Goal: Task Accomplishment & Management: Manage account settings

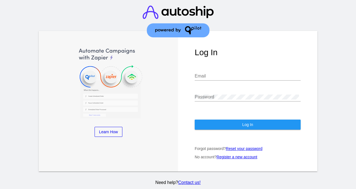
type input "[EMAIL_ADDRESS][DOMAIN_NAME]"
click at [216, 126] on button "Log In" at bounding box center [248, 124] width 106 height 10
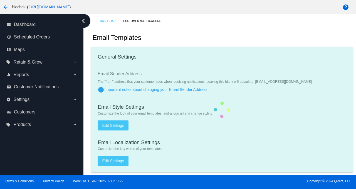
type input "[EMAIL_ADDRESS][DOMAIN_NAME]"
checkbox input "true"
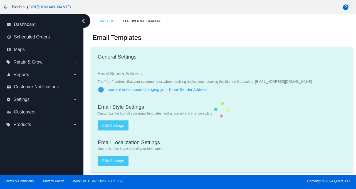
type input "minerva@biocbdplus.com"
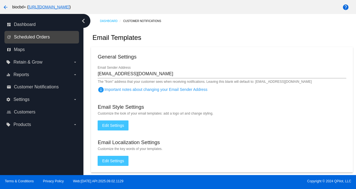
click at [36, 39] on span "Scheduled Orders" at bounding box center [32, 37] width 36 height 5
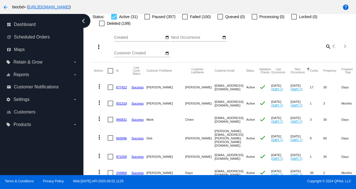
scroll to position [41, 0]
drag, startPoint x: 217, startPoint y: 86, endPoint x: 186, endPoint y: 87, distance: 31.2
click at [215, 87] on mat-cell "sboretti3@gmail.com" at bounding box center [231, 87] width 32 height 16
copy mat-cell "sboretti3@gmail.com"
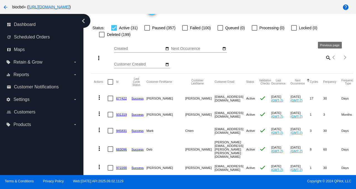
click at [325, 58] on mat-icon "search" at bounding box center [328, 57] width 7 height 9
click at [309, 57] on input "Search" at bounding box center [299, 56] width 65 height 4
paste input "deboracaloggero@ymail.com"
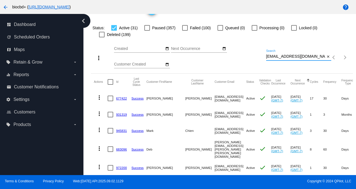
type input "deboracaloggero@ymail.com"
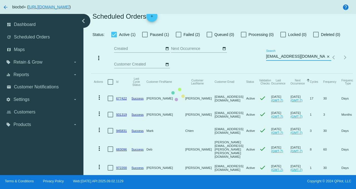
scroll to position [0, 0]
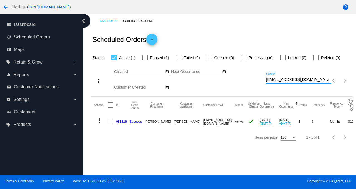
click at [155, 56] on span "Paused (1)" at bounding box center [159, 57] width 19 height 7
click at [145, 60] on input "Paused (1)" at bounding box center [145, 60] width 0 height 0
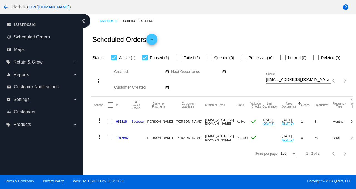
click at [101, 137] on mat-icon "more_vert" at bounding box center [99, 136] width 7 height 7
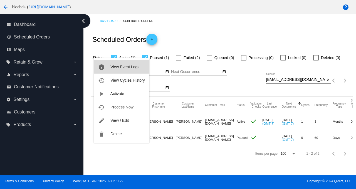
click at [123, 67] on span "View Event Logs" at bounding box center [125, 67] width 29 height 4
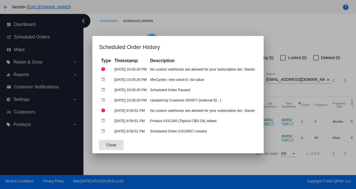
click at [106, 146] on span "Close" at bounding box center [111, 145] width 10 height 4
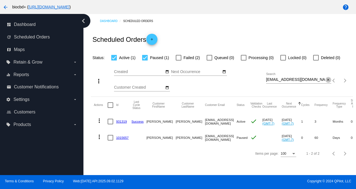
click at [328, 80] on mat-icon "close" at bounding box center [329, 80] width 4 height 4
click at [157, 53] on div "Status: Active (1) Paused (1) Failed (2) Queued (0) Processing (0) Locked (0) D…" at bounding box center [222, 55] width 262 height 11
click at [156, 57] on app-dashboard-scheduled-orders "Scheduled Orders add Status: Active (1) Paused (1) Failed (2) Queued (0) Proces…" at bounding box center [222, 94] width 262 height 133
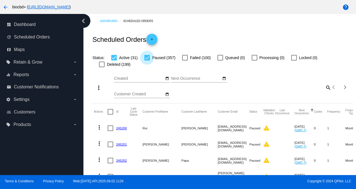
click at [145, 56] on div at bounding box center [148, 58] width 6 height 6
click at [147, 60] on input "Paused (357)" at bounding box center [147, 60] width 0 height 0
checkbox input "false"
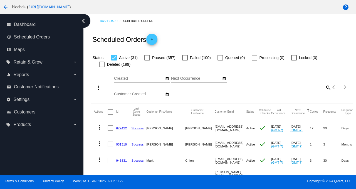
click at [325, 88] on mat-icon "search" at bounding box center [328, 87] width 7 height 9
click at [324, 88] on input "Search" at bounding box center [299, 86] width 65 height 4
paste input "angela@angelaalfieri.com"
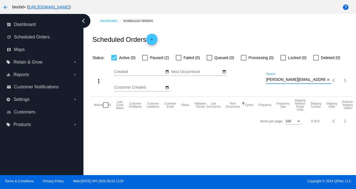
type input "angela@angelaalfieri.com"
click at [156, 58] on span "Paused (2)" at bounding box center [159, 57] width 19 height 7
click at [145, 60] on input "Paused (2)" at bounding box center [145, 60] width 0 height 0
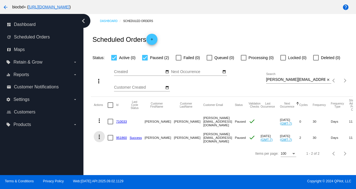
click at [98, 137] on mat-icon "more_vert" at bounding box center [99, 136] width 7 height 7
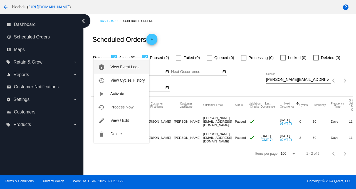
click at [119, 69] on button "info View Event Logs" at bounding box center [121, 66] width 55 height 13
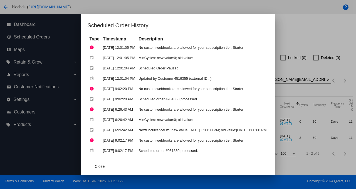
click at [322, 34] on div at bounding box center [178, 94] width 356 height 189
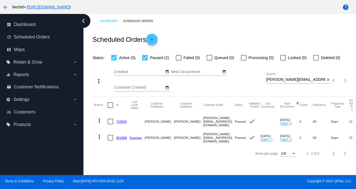
click at [162, 59] on span "Paused (2)" at bounding box center [159, 57] width 19 height 7
click at [145, 60] on input "Paused (2)" at bounding box center [145, 60] width 0 height 0
checkbox input "false"
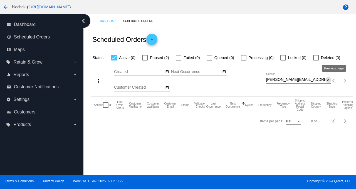
click at [328, 80] on mat-icon "close" at bounding box center [329, 80] width 4 height 4
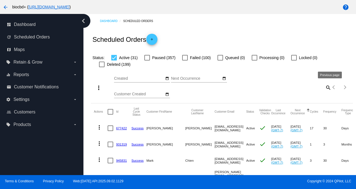
click at [325, 87] on mat-icon "search" at bounding box center [328, 87] width 7 height 9
click at [296, 86] on input "Search" at bounding box center [299, 86] width 65 height 4
paste input "nmfisher15@yahoo.com"
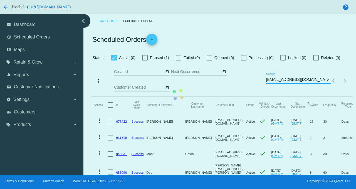
type input "nmfisher15@yahoo.com"
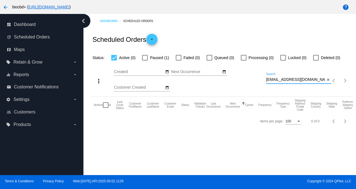
click at [143, 57] on div at bounding box center [145, 58] width 6 height 6
click at [145, 60] on input "Paused (1)" at bounding box center [145, 60] width 0 height 0
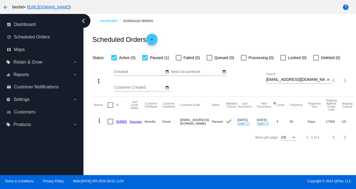
click at [97, 121] on mat-icon "more_vert" at bounding box center [99, 120] width 7 height 7
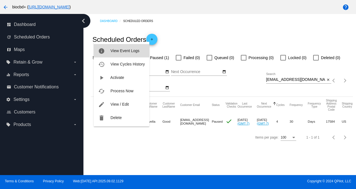
click at [133, 48] on button "info View Event Logs" at bounding box center [121, 50] width 55 height 13
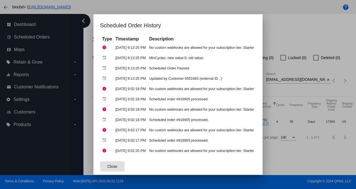
click at [108, 164] on span "Close" at bounding box center [113, 166] width 10 height 4
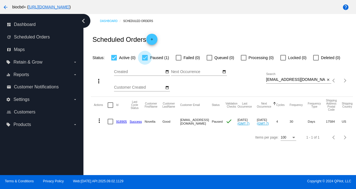
click at [158, 55] on span "Paused (1)" at bounding box center [159, 57] width 19 height 7
click at [145, 60] on input "Paused (1)" at bounding box center [145, 60] width 0 height 0
checkbox input "false"
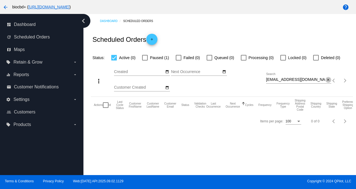
click at [328, 79] on mat-icon "close" at bounding box center [329, 80] width 4 height 4
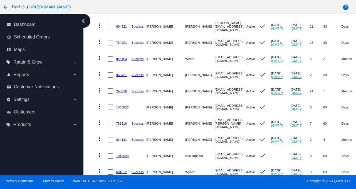
scroll to position [466, 0]
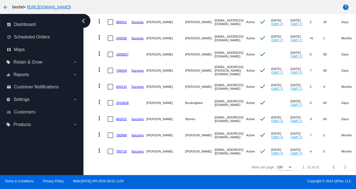
drag, startPoint x: 232, startPoint y: 148, endPoint x: 186, endPoint y: 147, distance: 46.0
click at [215, 147] on mat-cell "cassandragill9876@gmail.com" at bounding box center [231, 151] width 32 height 16
copy mat-cell "cassandragill9876@gmail.com"
drag, startPoint x: 224, startPoint y: 130, endPoint x: 187, endPoint y: 129, distance: 37.6
click at [215, 129] on mat-cell "winstoney3@hotmail.com" at bounding box center [231, 135] width 32 height 16
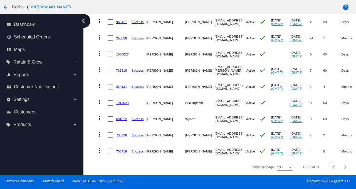
copy mat-cell "winstoney3@hotmail.com"
click at [100, 131] on mat-icon "more_vert" at bounding box center [99, 134] width 7 height 7
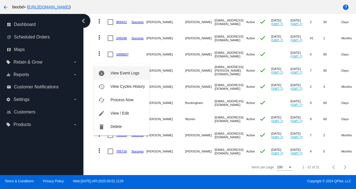
click at [123, 74] on span "View Event Logs" at bounding box center [125, 73] width 29 height 4
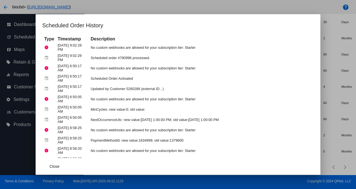
click at [333, 41] on div at bounding box center [178, 94] width 356 height 189
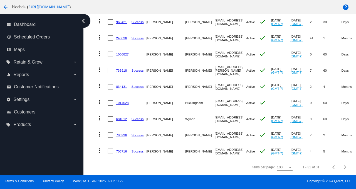
click at [99, 115] on mat-icon "more_vert" at bounding box center [99, 118] width 7 height 7
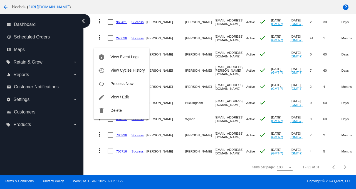
click at [254, 116] on div at bounding box center [178, 94] width 356 height 189
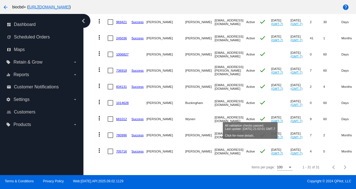
click at [260, 115] on mat-icon "check" at bounding box center [263, 118] width 7 height 7
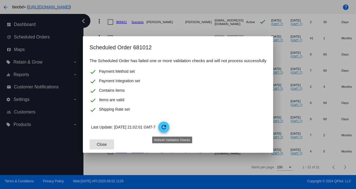
click at [166, 129] on p "Last Update: 09/01/2025 21:02:01 GMT-7 refresh" at bounding box center [179, 126] width 176 height 11
click at [167, 128] on mat-icon "refresh" at bounding box center [164, 127] width 7 height 7
click at [103, 144] on span "Close" at bounding box center [102, 144] width 10 height 4
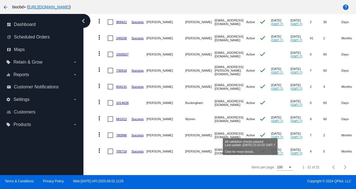
click at [260, 131] on mat-icon "check" at bounding box center [263, 134] width 7 height 7
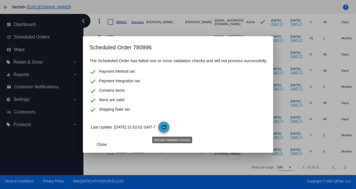
click at [167, 126] on mat-icon "refresh" at bounding box center [164, 127] width 7 height 7
click at [294, 121] on div at bounding box center [178, 94] width 356 height 189
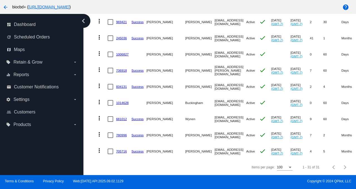
click at [118, 133] on link "780996" at bounding box center [121, 135] width 11 height 4
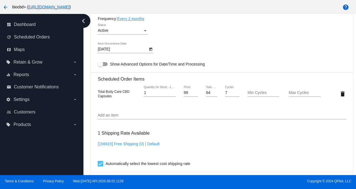
scroll to position [355, 0]
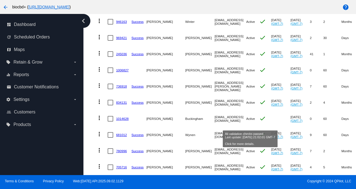
scroll to position [466, 0]
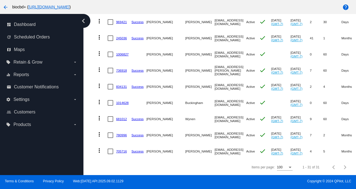
drag, startPoint x: 223, startPoint y: 114, endPoint x: 187, endPoint y: 114, distance: 36.2
click at [215, 114] on mat-cell "Spiny_oyster@icloud.com" at bounding box center [231, 119] width 32 height 16
copy mat-cell "Spiny_oyster@icloud.com"
drag, startPoint x: 222, startPoint y: 99, endPoint x: 186, endPoint y: 97, distance: 36.3
click at [215, 97] on mat-cell "foxglove222@yahoo.com" at bounding box center [231, 103] width 32 height 16
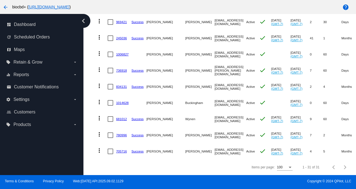
copy mat-cell "foxglove222@yahoo.com"
drag, startPoint x: 231, startPoint y: 83, endPoint x: 187, endPoint y: 82, distance: 44.6
click at [215, 82] on mat-cell "cassandragill9876@gmail.com" at bounding box center [231, 87] width 32 height 16
drag, startPoint x: 229, startPoint y: 67, endPoint x: 186, endPoint y: 68, distance: 43.2
click at [215, 68] on mat-cell "gareth.t.hermann@gmail.com" at bounding box center [231, 70] width 32 height 16
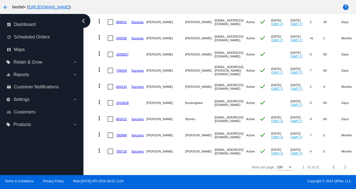
copy mat-cell "gareth.t.hermann@gmail.com"
drag, startPoint x: 226, startPoint y: 51, endPoint x: 185, endPoint y: 49, distance: 40.1
click at [185, 49] on mat-row "more_vert 1006827 Stacie McCauley smccauleysing@gmail.com Active check Oct 4 20…" at bounding box center [311, 54] width 435 height 16
copy mat-row "smccauleysing@gmail.com"
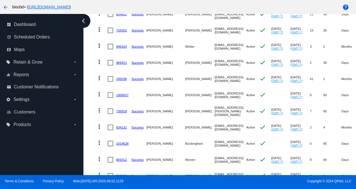
scroll to position [395, 0]
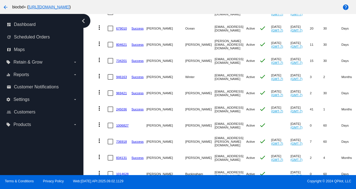
drag, startPoint x: 221, startPoint y: 104, endPoint x: 186, endPoint y: 104, distance: 34.5
click at [215, 104] on mat-cell "embrimpress98@aol.com" at bounding box center [231, 109] width 32 height 16
copy mat-cell "embrimpress98@aol.com"
drag, startPoint x: 221, startPoint y: 89, endPoint x: 186, endPoint y: 88, distance: 35.1
click at [215, 88] on mat-cell "ebarnes1120@gmail.com" at bounding box center [231, 93] width 32 height 16
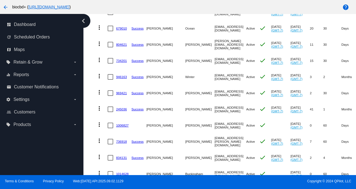
copy mat-cell "ebarnes1120@gmail.com"
drag, startPoint x: 218, startPoint y: 72, endPoint x: 187, endPoint y: 72, distance: 31.8
click at [215, 72] on mat-cell "nmwinter8@gmail.com" at bounding box center [231, 77] width 32 height 16
copy mat-cell "nmwinter8@gmail.com"
drag, startPoint x: 218, startPoint y: 57, endPoint x: 186, endPoint y: 57, distance: 32.6
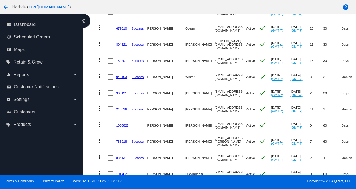
click at [215, 57] on mat-cell "greenelorel@gmail.com" at bounding box center [231, 61] width 32 height 16
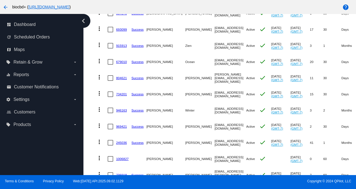
scroll to position [360, 0]
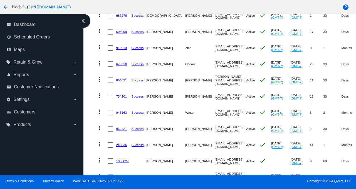
drag, startPoint x: 214, startPoint y: 75, endPoint x: 187, endPoint y: 74, distance: 26.7
click at [215, 74] on mat-cell "m.giovino@me.com" at bounding box center [231, 80] width 32 height 16
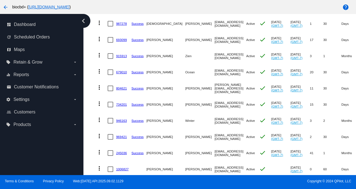
scroll to position [285, 0]
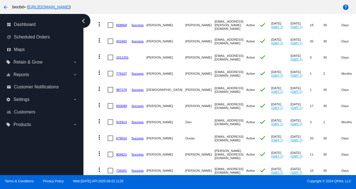
drag, startPoint x: 216, startPoint y: 135, endPoint x: 186, endPoint y: 133, distance: 30.1
click at [215, 133] on mat-cell "thrive@o-c-e-a-n.com" at bounding box center [231, 138] width 32 height 16
drag, startPoint x: 218, startPoint y: 119, endPoint x: 187, endPoint y: 117, distance: 31.8
click at [215, 117] on mat-cell "srzien@centurylink.net" at bounding box center [231, 122] width 32 height 16
drag, startPoint x: 226, startPoint y: 102, endPoint x: 186, endPoint y: 100, distance: 40.2
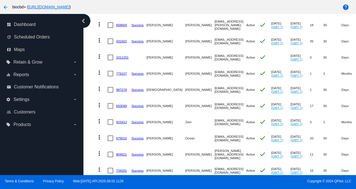
click at [215, 100] on mat-cell "lisagroeninger@yahoo.co.uk" at bounding box center [231, 106] width 32 height 16
drag, startPoint x: 218, startPoint y: 85, endPoint x: 187, endPoint y: 84, distance: 31.2
click at [215, 84] on mat-cell "csreyes92@gmail.com" at bounding box center [231, 90] width 32 height 16
drag, startPoint x: 224, startPoint y: 69, endPoint x: 187, endPoint y: 68, distance: 37.9
click at [215, 68] on mat-cell "michellellebrun@gmail.com" at bounding box center [231, 73] width 32 height 16
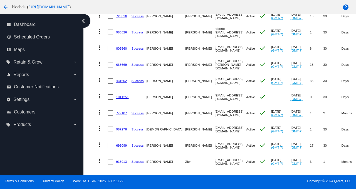
scroll to position [246, 0]
drag, startPoint x: 220, startPoint y: 92, endPoint x: 201, endPoint y: 91, distance: 19.8
click at [215, 91] on mat-cell "lilcuplil1234@gmail.com" at bounding box center [231, 97] width 32 height 16
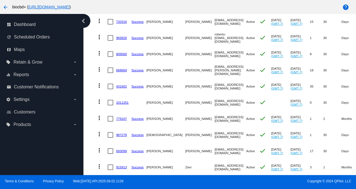
scroll to position [240, 0]
drag, startPoint x: 216, startPoint y: 83, endPoint x: 186, endPoint y: 81, distance: 29.3
click at [215, 81] on mat-cell "sjshrock@yahoo.com" at bounding box center [231, 86] width 32 height 16
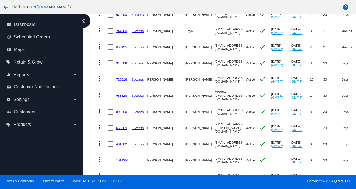
scroll to position [181, 0]
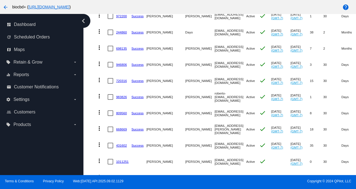
drag, startPoint x: 219, startPoint y: 126, endPoint x: 186, endPoint y: 124, distance: 33.2
click at [215, 124] on mat-cell "tl.roberts@comcast.net" at bounding box center [231, 129] width 32 height 16
drag, startPoint x: 220, startPoint y: 109, endPoint x: 186, endPoint y: 108, distance: 34.3
click at [215, 108] on mat-cell "lwac@trimaxmedia.com" at bounding box center [231, 113] width 32 height 16
drag, startPoint x: 227, startPoint y: 92, endPoint x: 185, endPoint y: 91, distance: 41.5
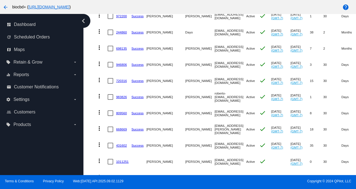
click at [185, 91] on mat-row "more_vert 983826 Success Robert Jaeger roberto-secondo@proton.me Active check A…" at bounding box center [311, 97] width 435 height 16
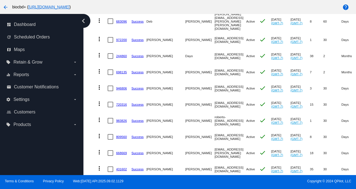
scroll to position [157, 0]
drag, startPoint x: 218, startPoint y: 101, endPoint x: 186, endPoint y: 101, distance: 31.5
click at [215, 101] on mat-cell "petebevy@yahoo.com" at bounding box center [231, 105] width 32 height 16
drag, startPoint x: 222, startPoint y: 85, endPoint x: 186, endPoint y: 82, distance: 36.6
click at [215, 82] on mat-cell "sales@monroecounty.net" at bounding box center [231, 88] width 32 height 16
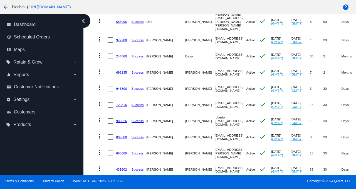
click at [121, 87] on link "946806" at bounding box center [121, 89] width 11 height 4
drag, startPoint x: 225, startPoint y: 69, endPoint x: 187, endPoint y: 67, distance: 38.4
click at [215, 67] on mat-cell "Reneekserrano@gmail.com" at bounding box center [231, 72] width 32 height 16
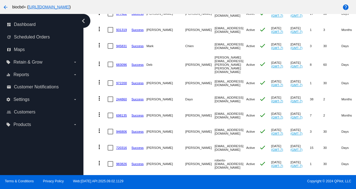
scroll to position [113, 0]
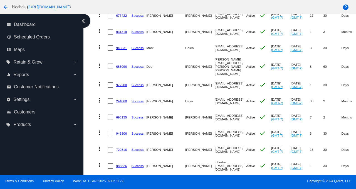
drag, startPoint x: 216, startPoint y: 81, endPoint x: 187, endPoint y: 80, distance: 29.0
click at [215, 80] on mat-cell "drmarden1@aol.com" at bounding box center [231, 85] width 32 height 16
drag, startPoint x: 233, startPoint y: 65, endPoint x: 187, endPoint y: 64, distance: 46.8
click at [215, 64] on mat-cell "deborah.flores.kugler@gmail.com" at bounding box center [231, 66] width 32 height 21
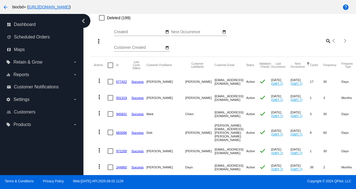
scroll to position [42, 0]
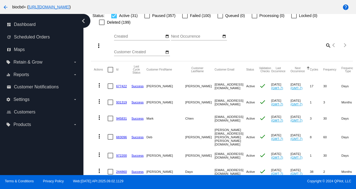
drag, startPoint x: 226, startPoint y: 118, endPoint x: 186, endPoint y: 117, distance: 39.6
click at [215, 117] on mat-cell "biocbdplus@markchien.com" at bounding box center [231, 118] width 32 height 16
drag, startPoint x: 227, startPoint y: 103, endPoint x: 189, endPoint y: 100, distance: 38.0
click at [215, 100] on mat-cell "deboracaloggero@ymail.com" at bounding box center [231, 102] width 32 height 16
drag, startPoint x: 212, startPoint y: 86, endPoint x: 186, endPoint y: 87, distance: 26.3
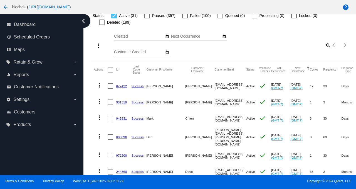
click at [215, 87] on mat-cell "sboretti3@gmail.com" at bounding box center [231, 86] width 32 height 16
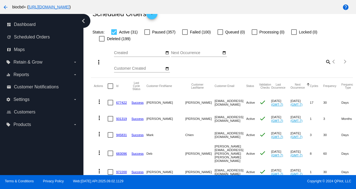
scroll to position [0, 0]
